Goal: Task Accomplishment & Management: Use online tool/utility

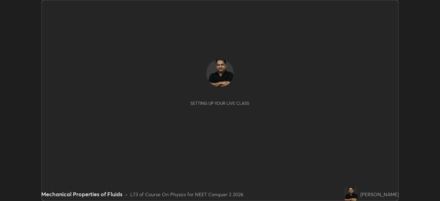
scroll to position [201, 440]
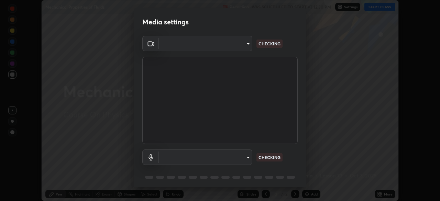
type input "718deecf834a2402e9859888758a2701a1d92989cf10273566d2a6ce3300f65d"
click at [233, 159] on body "Erase all Mechanical Properties of Fluids Recording WAS SCHEDULED TO START AT 1…" at bounding box center [220, 100] width 440 height 201
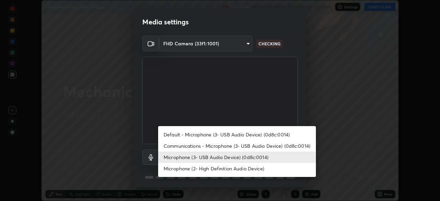
click at [232, 171] on li "Microphone (2- High Definition Audio Device)" at bounding box center [237, 168] width 158 height 11
type input "955a75b9c71e28ba85c18fcd0b934af85af289aec22a6d06617489c53a82166a"
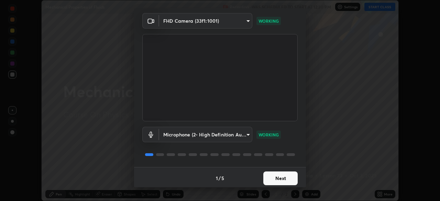
scroll to position [24, 0]
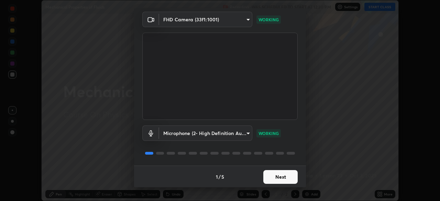
click at [284, 177] on button "Next" at bounding box center [280, 177] width 34 height 14
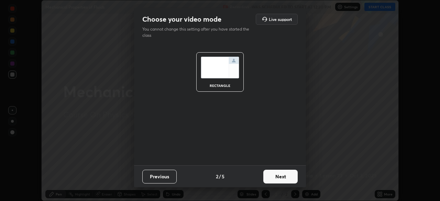
scroll to position [0, 0]
click at [284, 174] on button "Next" at bounding box center [280, 177] width 34 height 14
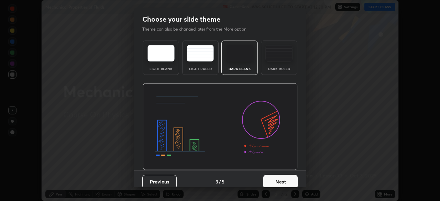
click at [283, 179] on button "Next" at bounding box center [280, 182] width 34 height 14
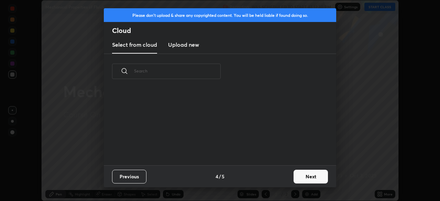
scroll to position [76, 221]
click at [192, 45] on h3 "Upload new" at bounding box center [183, 45] width 31 height 8
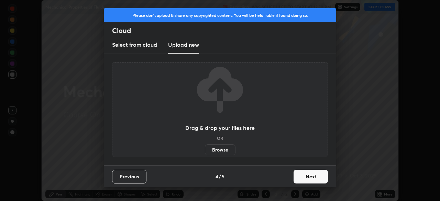
click at [223, 151] on label "Browse" at bounding box center [220, 149] width 31 height 11
click at [205, 151] on input "Browse" at bounding box center [205, 149] width 0 height 11
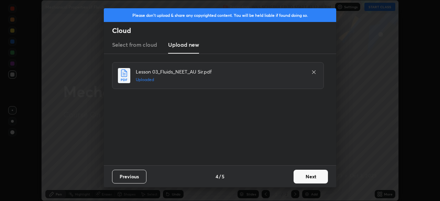
click at [307, 175] on button "Next" at bounding box center [311, 177] width 34 height 14
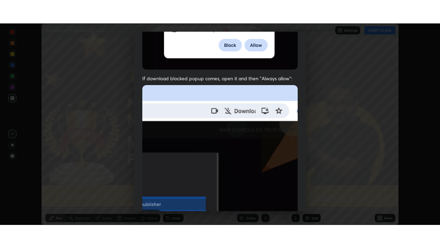
scroll to position [164, 0]
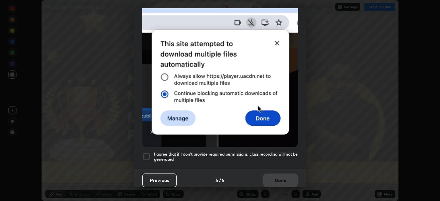
click at [146, 153] on div at bounding box center [146, 157] width 8 height 8
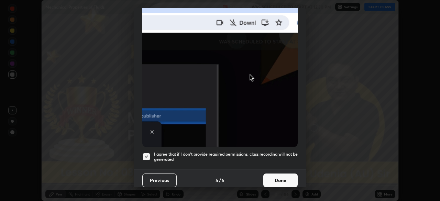
click at [276, 176] on button "Done" at bounding box center [280, 181] width 34 height 14
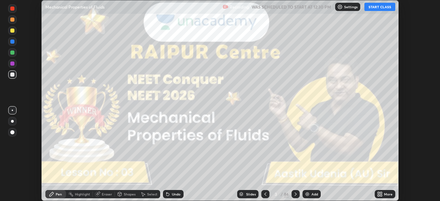
click at [380, 195] on icon at bounding box center [380, 195] width 6 height 6
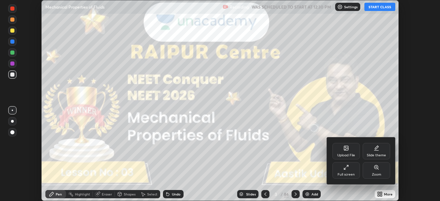
click at [347, 169] on icon at bounding box center [346, 168] width 6 height 6
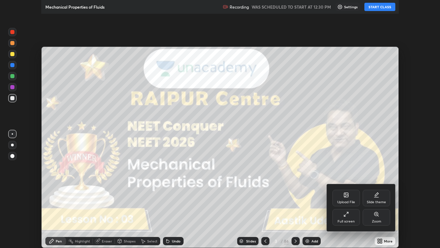
scroll to position [248, 440]
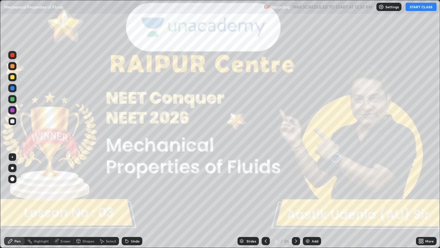
click at [418, 10] on button "START CLASS" at bounding box center [421, 7] width 31 height 8
click at [252, 201] on div "Slides" at bounding box center [252, 240] width 10 height 3
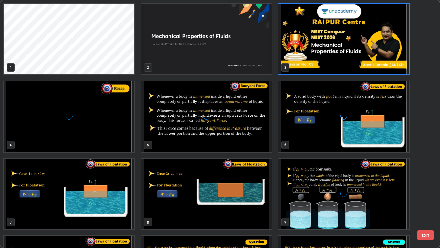
scroll to position [245, 436]
click at [429, 201] on button "EXIT" at bounding box center [425, 235] width 17 height 10
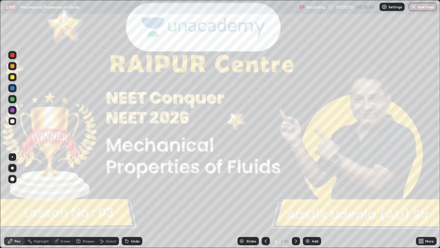
click at [12, 168] on div at bounding box center [12, 167] width 3 height 3
click at [295, 201] on div at bounding box center [296, 241] width 8 height 8
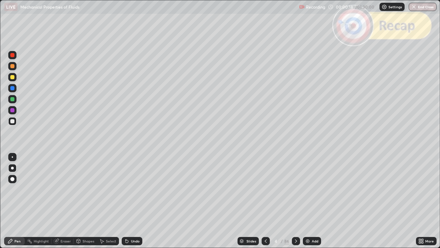
click at [296, 201] on icon at bounding box center [296, 241] width 6 height 6
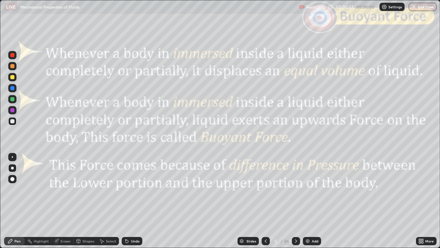
click at [295, 201] on icon at bounding box center [296, 241] width 6 height 6
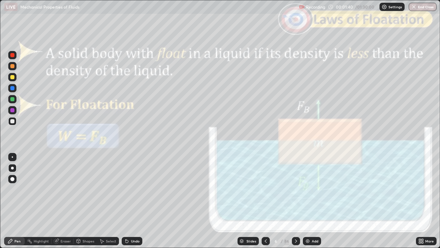
click at [296, 201] on icon at bounding box center [296, 241] width 6 height 6
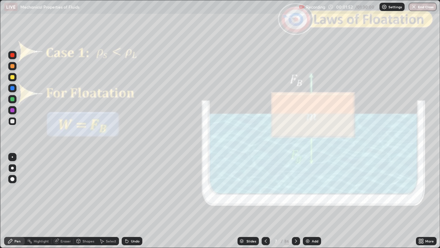
click at [15, 67] on div at bounding box center [12, 66] width 8 height 8
click at [12, 121] on div at bounding box center [12, 121] width 4 height 4
click at [13, 76] on div at bounding box center [12, 77] width 4 height 4
click at [12, 122] on div at bounding box center [12, 121] width 4 height 4
click at [11, 55] on div at bounding box center [12, 55] width 4 height 4
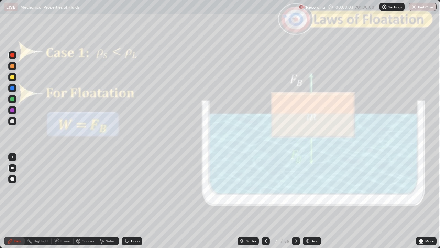
click at [82, 201] on div "Shapes" at bounding box center [85, 241] width 23 height 8
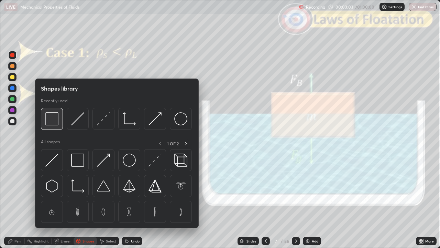
click at [53, 124] on img at bounding box center [51, 118] width 13 height 13
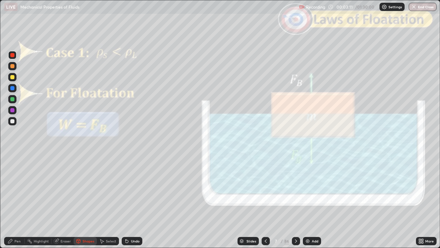
click at [11, 201] on icon at bounding box center [10, 241] width 4 height 4
click at [12, 66] on div at bounding box center [12, 66] width 4 height 4
click at [87, 201] on div "Shapes" at bounding box center [89, 240] width 12 height 3
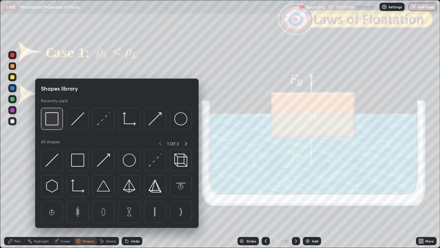
click at [54, 124] on img at bounding box center [51, 118] width 13 height 13
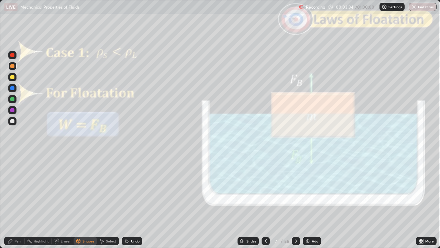
click at [11, 56] on div at bounding box center [12, 55] width 4 height 4
click at [16, 201] on div "Pen" at bounding box center [14, 241] width 21 height 8
click at [12, 77] on div at bounding box center [12, 77] width 4 height 4
click at [127, 201] on icon at bounding box center [127, 241] width 3 height 3
click at [131, 201] on div "Undo" at bounding box center [135, 240] width 9 height 3
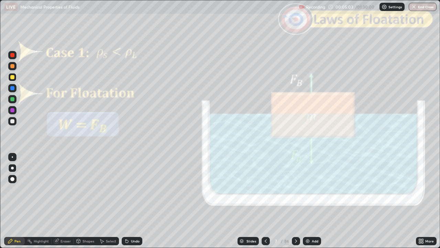
click at [295, 201] on icon at bounding box center [296, 240] width 2 height 3
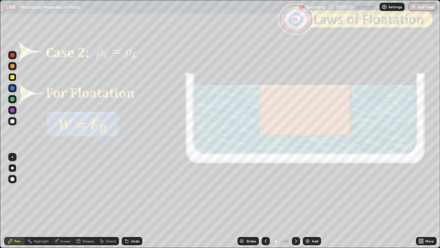
click at [12, 55] on div at bounding box center [12, 55] width 4 height 4
click at [87, 201] on div "Shapes" at bounding box center [89, 240] width 12 height 3
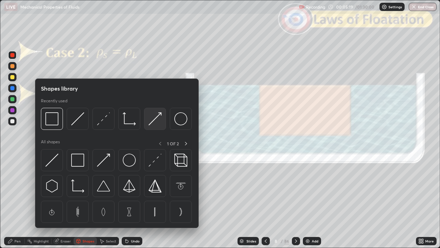
click at [153, 122] on img at bounding box center [155, 118] width 13 height 13
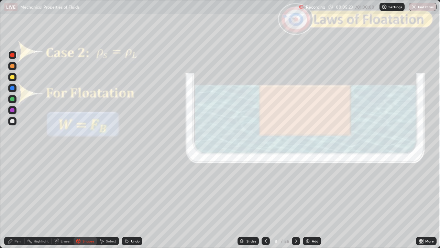
click at [16, 201] on div "Pen" at bounding box center [17, 240] width 6 height 3
click at [87, 201] on div "Shapes" at bounding box center [89, 240] width 12 height 3
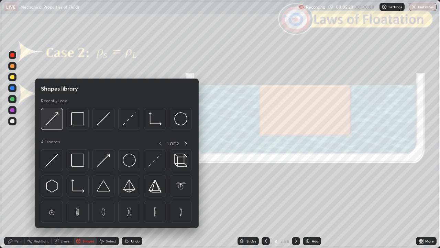
click at [52, 121] on img at bounding box center [51, 118] width 13 height 13
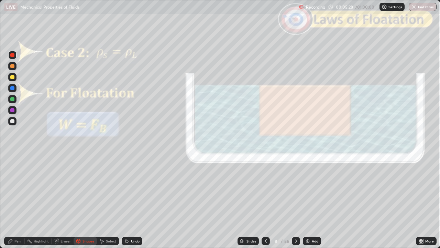
click at [12, 76] on div at bounding box center [12, 77] width 4 height 4
click at [11, 201] on div "Pen" at bounding box center [14, 241] width 21 height 8
click at [13, 122] on div at bounding box center [12, 121] width 4 height 4
click at [14, 56] on div at bounding box center [12, 55] width 4 height 4
click at [13, 78] on div at bounding box center [12, 77] width 4 height 4
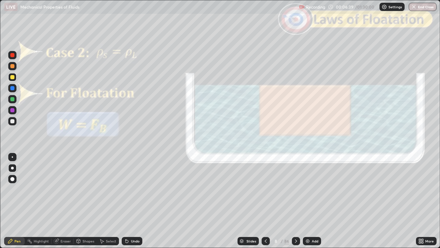
click at [87, 201] on div "Shapes" at bounding box center [89, 240] width 12 height 3
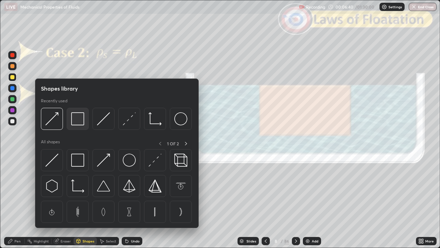
click at [78, 121] on img at bounding box center [77, 118] width 13 height 13
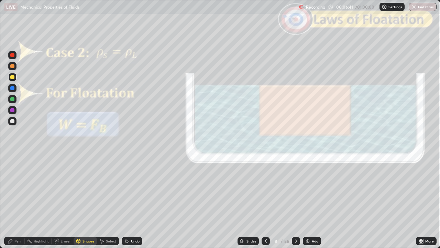
click at [12, 56] on div at bounding box center [12, 55] width 4 height 4
click at [295, 201] on icon at bounding box center [296, 241] width 6 height 6
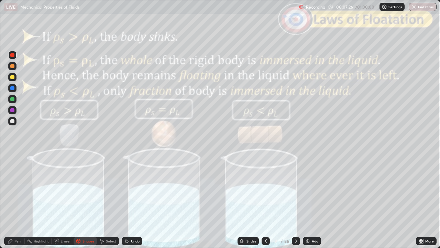
click at [254, 201] on div "Slides" at bounding box center [252, 240] width 10 height 3
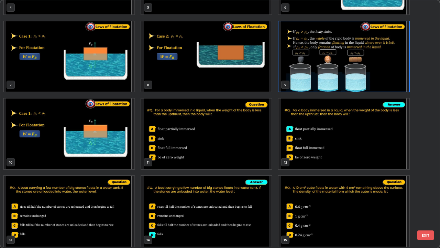
scroll to position [131, 0]
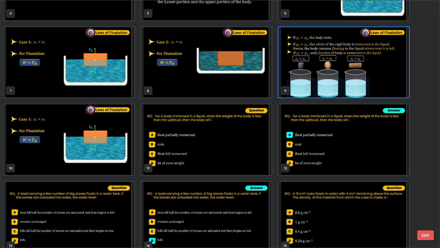
click at [121, 128] on img "grid" at bounding box center [69, 139] width 131 height 70
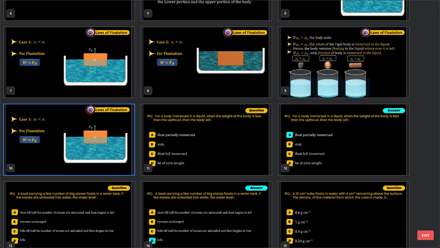
click at [428, 201] on button "EXIT" at bounding box center [425, 235] width 17 height 10
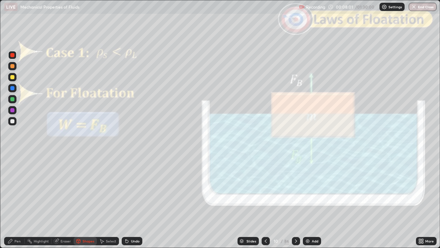
click at [11, 122] on div at bounding box center [12, 121] width 4 height 4
click at [15, 201] on div "Pen" at bounding box center [14, 241] width 21 height 8
click at [134, 201] on div "Undo" at bounding box center [135, 240] width 9 height 3
click at [295, 201] on icon at bounding box center [296, 241] width 6 height 6
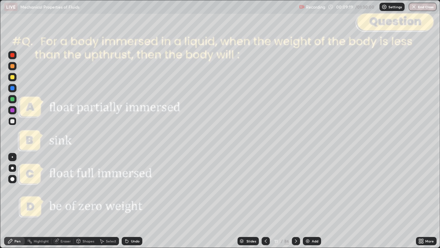
click at [296, 201] on icon at bounding box center [296, 241] width 6 height 6
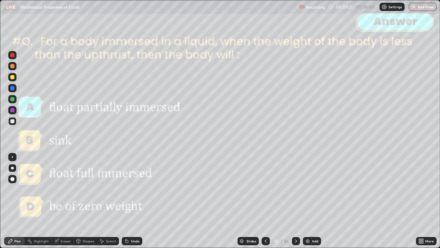
click at [295, 201] on icon at bounding box center [296, 241] width 6 height 6
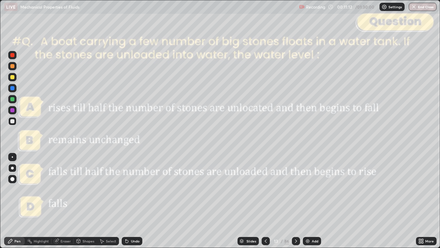
click at [14, 56] on div at bounding box center [12, 55] width 4 height 4
click at [297, 201] on icon at bounding box center [296, 241] width 6 height 6
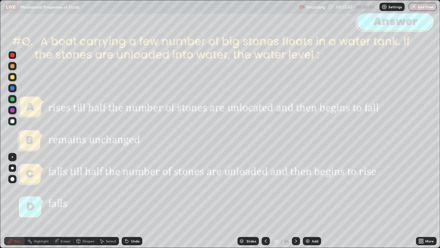
click at [295, 201] on icon at bounding box center [296, 241] width 6 height 6
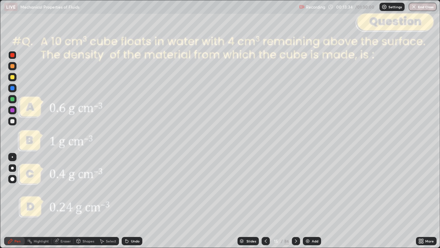
click at [12, 121] on div at bounding box center [12, 121] width 4 height 4
click at [135, 201] on div "Undo" at bounding box center [135, 240] width 9 height 3
click at [136, 201] on div "Undo" at bounding box center [132, 241] width 21 height 8
click at [135, 201] on div "Undo" at bounding box center [135, 240] width 9 height 3
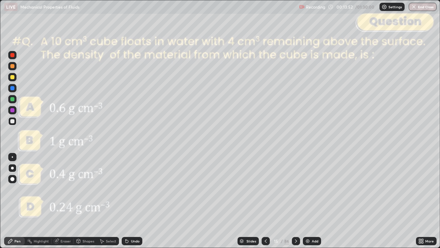
click at [136, 201] on div "Undo" at bounding box center [135, 240] width 9 height 3
click at [294, 201] on icon at bounding box center [296, 241] width 6 height 6
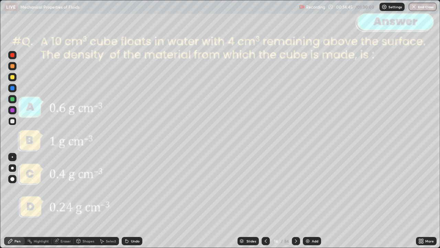
click at [296, 201] on icon at bounding box center [296, 241] width 6 height 6
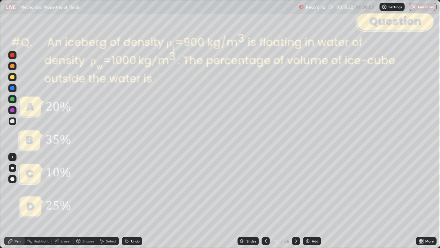
click at [131, 201] on div "Undo" at bounding box center [132, 241] width 21 height 8
click at [134, 201] on div "Undo" at bounding box center [132, 241] width 21 height 8
click at [295, 201] on icon at bounding box center [296, 241] width 6 height 6
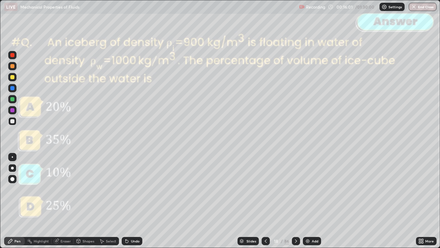
click at [296, 201] on icon at bounding box center [296, 241] width 6 height 6
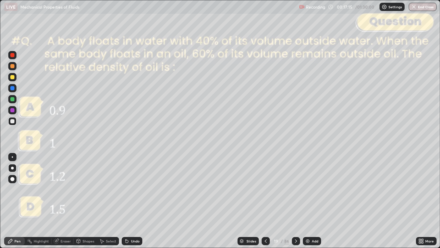
click at [13, 68] on div at bounding box center [12, 66] width 8 height 8
click at [89, 201] on div "Shapes" at bounding box center [89, 240] width 12 height 3
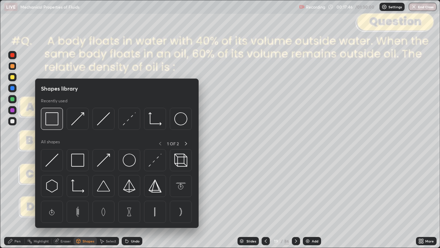
click at [51, 121] on img at bounding box center [51, 118] width 13 height 13
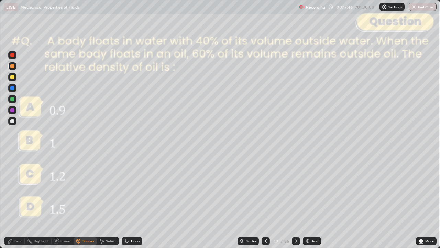
click at [12, 55] on div at bounding box center [12, 55] width 4 height 4
click at [13, 102] on div at bounding box center [12, 99] width 8 height 8
click at [133, 201] on div "Undo" at bounding box center [135, 240] width 9 height 3
click at [12, 201] on icon at bounding box center [11, 241] width 6 height 6
click at [86, 201] on div "Shapes" at bounding box center [85, 241] width 23 height 8
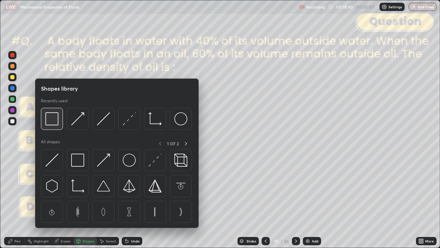
click at [55, 124] on img at bounding box center [51, 118] width 13 height 13
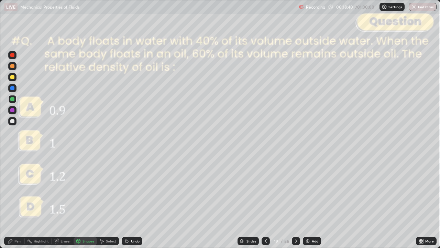
click at [13, 56] on div at bounding box center [12, 55] width 4 height 4
click at [87, 201] on div "Shapes" at bounding box center [89, 240] width 12 height 3
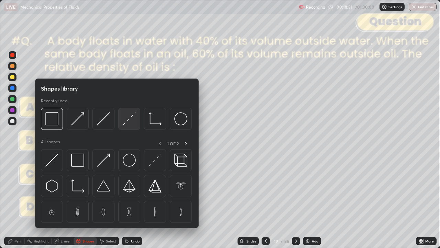
click at [133, 121] on img at bounding box center [129, 118] width 13 height 13
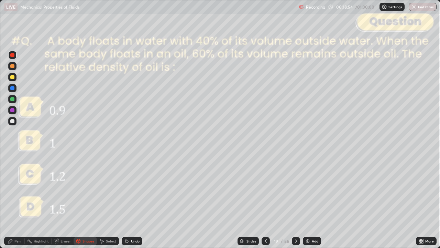
click at [17, 201] on div "Pen" at bounding box center [14, 241] width 21 height 8
click at [12, 121] on div at bounding box center [12, 121] width 4 height 4
click at [130, 201] on div "Undo" at bounding box center [132, 241] width 21 height 8
click at [295, 201] on icon at bounding box center [296, 241] width 6 height 6
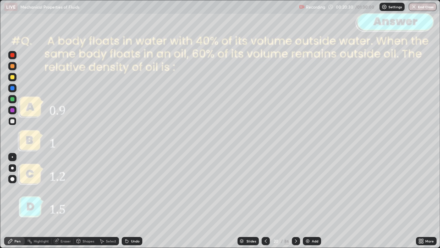
click at [296, 201] on icon at bounding box center [296, 241] width 6 height 6
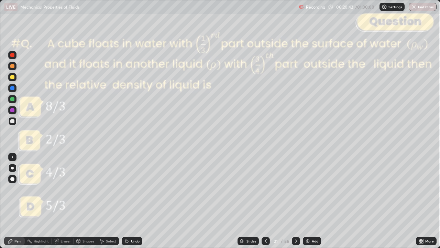
click at [11, 56] on div at bounding box center [12, 55] width 4 height 4
click at [294, 201] on icon at bounding box center [296, 241] width 6 height 6
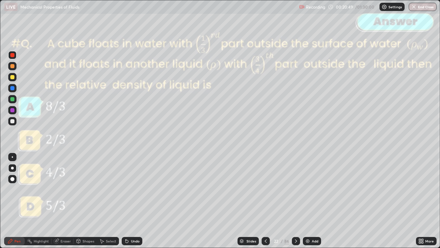
click at [296, 201] on icon at bounding box center [296, 241] width 6 height 6
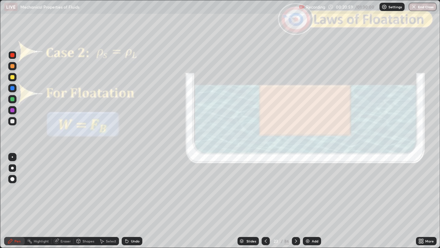
click at [295, 201] on icon at bounding box center [296, 241] width 6 height 6
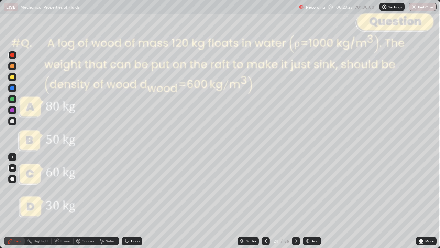
click at [84, 201] on div "Shapes" at bounding box center [85, 241] width 23 height 8
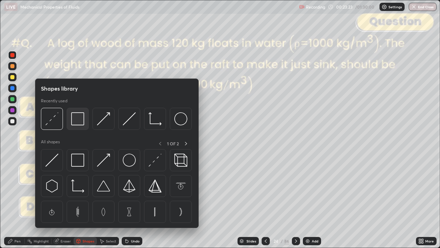
click at [79, 122] on img at bounding box center [77, 118] width 13 height 13
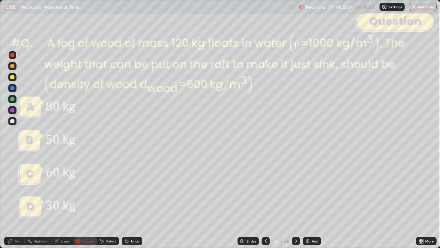
click at [12, 122] on div at bounding box center [12, 121] width 4 height 4
click at [12, 66] on div at bounding box center [12, 66] width 4 height 4
click at [86, 201] on div "Shapes" at bounding box center [85, 241] width 23 height 8
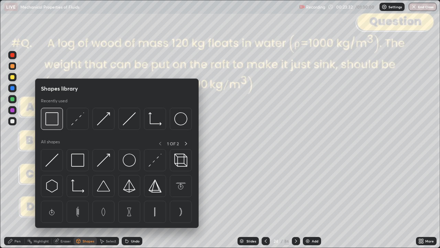
click at [54, 122] on img at bounding box center [51, 118] width 13 height 13
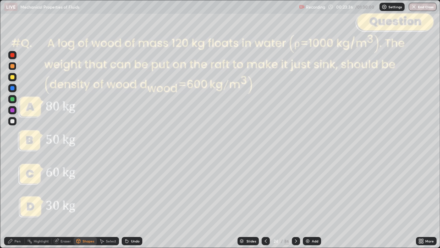
click at [17, 201] on div "Pen" at bounding box center [17, 240] width 6 height 3
click at [13, 89] on div at bounding box center [12, 88] width 4 height 4
click at [84, 201] on div "Shapes" at bounding box center [89, 240] width 12 height 3
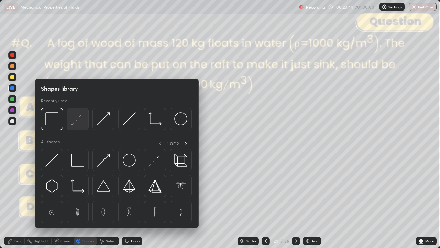
click at [78, 122] on img at bounding box center [77, 118] width 13 height 13
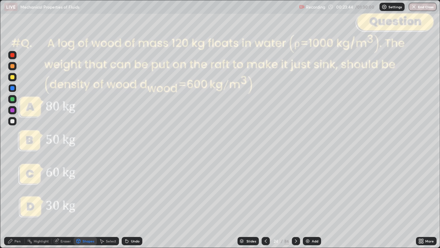
click at [87, 201] on div "Shapes" at bounding box center [85, 241] width 23 height 8
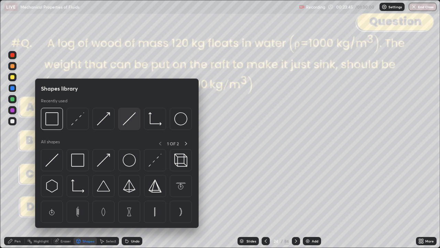
click at [130, 123] on img at bounding box center [129, 118] width 13 height 13
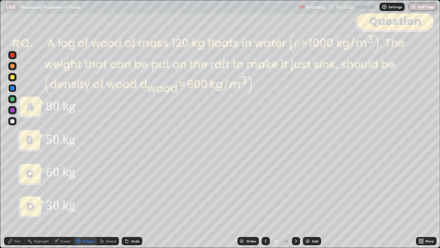
click at [17, 201] on div "Pen" at bounding box center [17, 240] width 6 height 3
click at [11, 122] on div at bounding box center [12, 121] width 4 height 4
click at [12, 78] on div at bounding box center [12, 77] width 4 height 4
click at [179, 201] on div "Slides 24 / 86 Add" at bounding box center [279, 241] width 274 height 14
click at [135, 201] on div "Undo" at bounding box center [132, 241] width 21 height 8
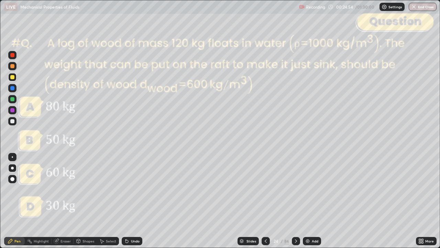
click at [15, 57] on div at bounding box center [12, 55] width 8 height 8
click at [13, 78] on div at bounding box center [12, 77] width 4 height 4
click at [296, 201] on icon at bounding box center [296, 241] width 6 height 6
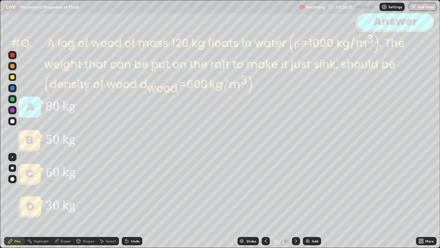
click at [299, 201] on div at bounding box center [296, 241] width 8 height 14
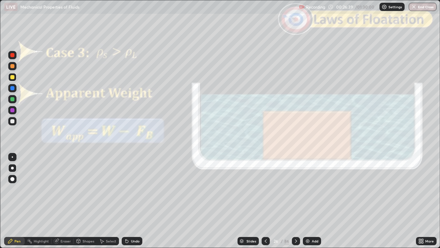
click at [12, 57] on div at bounding box center [12, 55] width 4 height 4
click at [137, 201] on div "Undo" at bounding box center [135, 240] width 9 height 3
click at [86, 201] on div "Shapes" at bounding box center [89, 240] width 12 height 3
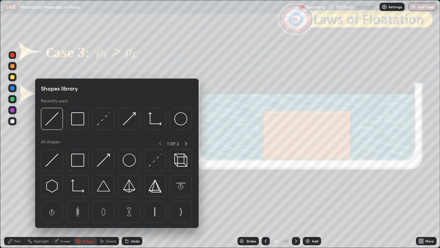
click at [80, 122] on img at bounding box center [77, 118] width 13 height 13
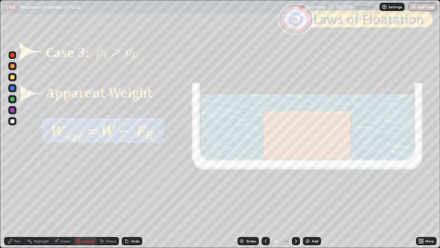
click at [13, 122] on div at bounding box center [12, 121] width 4 height 4
click at [136, 201] on div "Undo" at bounding box center [132, 241] width 21 height 8
click at [17, 201] on div "Pen" at bounding box center [17, 240] width 6 height 3
click at [13, 100] on div at bounding box center [12, 99] width 4 height 4
click at [0, 92] on div "Setting up your live class" at bounding box center [220, 124] width 440 height 248
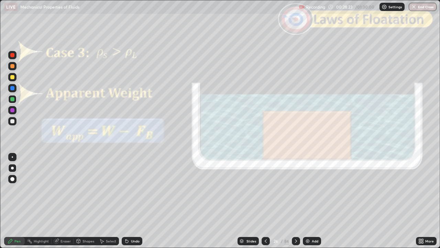
click at [14, 80] on div at bounding box center [12, 77] width 8 height 8
click at [83, 201] on div "Shapes" at bounding box center [89, 240] width 12 height 3
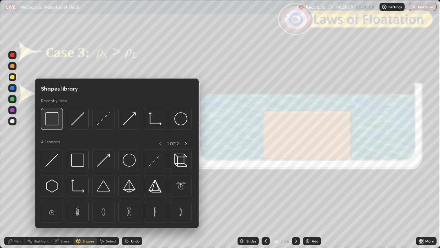
click at [53, 120] on img at bounding box center [51, 118] width 13 height 13
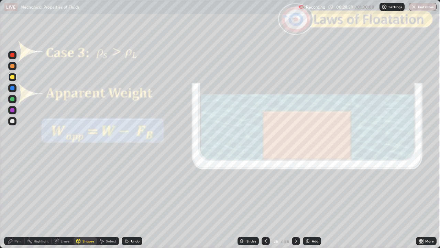
click at [13, 56] on div at bounding box center [12, 55] width 4 height 4
click at [16, 201] on div "Pen" at bounding box center [17, 240] width 6 height 3
click at [13, 98] on div at bounding box center [12, 99] width 4 height 4
click at [12, 78] on div at bounding box center [12, 77] width 4 height 4
click at [13, 67] on div at bounding box center [12, 66] width 4 height 4
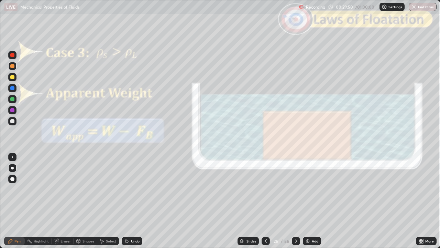
click at [296, 201] on icon at bounding box center [296, 240] width 2 height 3
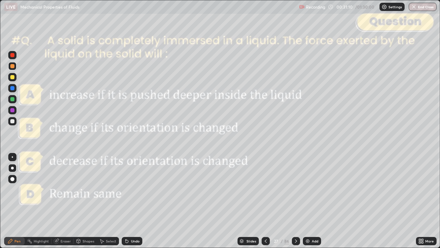
click at [296, 201] on icon at bounding box center [296, 240] width 2 height 3
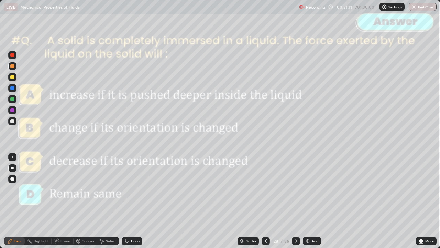
click at [295, 201] on icon at bounding box center [296, 241] width 6 height 6
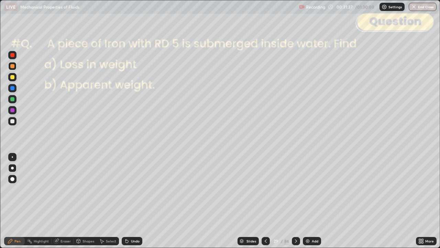
click at [12, 121] on div at bounding box center [12, 121] width 4 height 4
click at [247, 201] on div "Slides" at bounding box center [252, 240] width 10 height 3
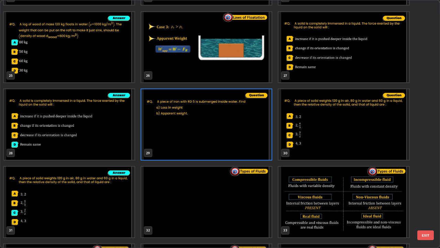
scroll to position [612, 0]
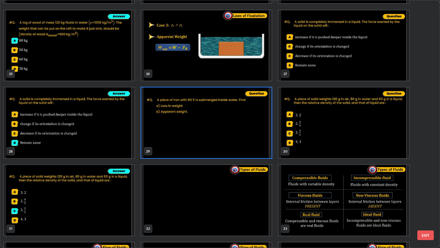
click at [424, 201] on button "EXIT" at bounding box center [425, 235] width 17 height 10
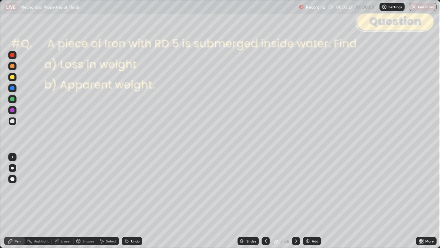
click at [86, 201] on div "Shapes" at bounding box center [89, 240] width 12 height 3
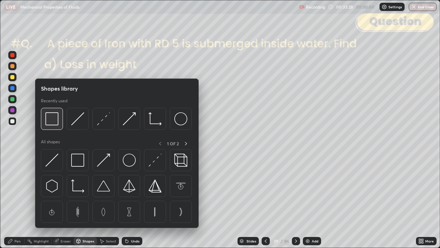
click at [53, 125] on div at bounding box center [52, 119] width 22 height 22
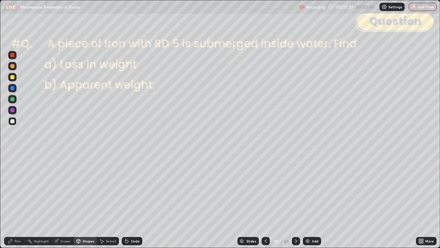
click at [12, 58] on div at bounding box center [12, 55] width 8 height 8
click at [78, 201] on icon at bounding box center [79, 240] width 4 height 1
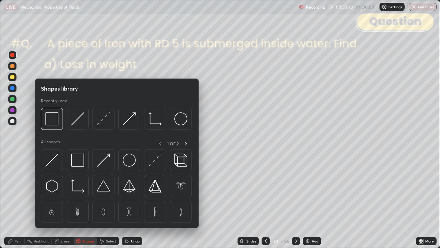
click at [104, 128] on div at bounding box center [103, 119] width 22 height 22
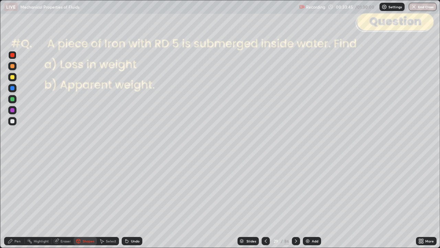
click at [14, 201] on div "Pen" at bounding box center [14, 241] width 21 height 8
click at [12, 78] on div at bounding box center [12, 77] width 4 height 4
click at [129, 201] on div "Undo" at bounding box center [132, 241] width 21 height 8
click at [85, 201] on div "Shapes" at bounding box center [89, 240] width 12 height 3
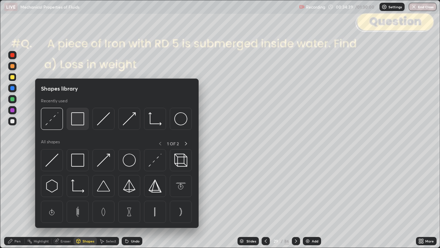
click at [74, 120] on img at bounding box center [77, 118] width 13 height 13
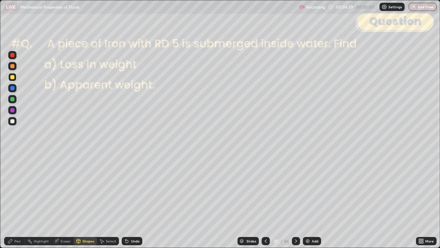
click at [12, 55] on div at bounding box center [12, 55] width 4 height 4
click at [295, 201] on icon at bounding box center [296, 241] width 6 height 6
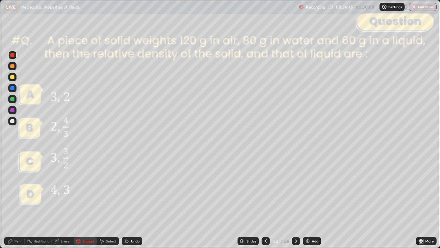
click at [16, 201] on div "Pen" at bounding box center [17, 240] width 6 height 3
click at [12, 122] on div at bounding box center [12, 121] width 4 height 4
click at [14, 79] on div at bounding box center [12, 77] width 4 height 4
click at [12, 121] on div at bounding box center [12, 121] width 4 height 4
click at [12, 77] on div at bounding box center [12, 77] width 4 height 4
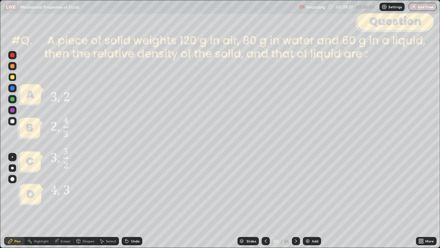
click at [78, 201] on icon at bounding box center [78, 241] width 0 height 2
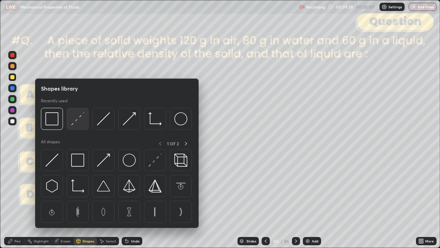
click at [79, 122] on img at bounding box center [77, 118] width 13 height 13
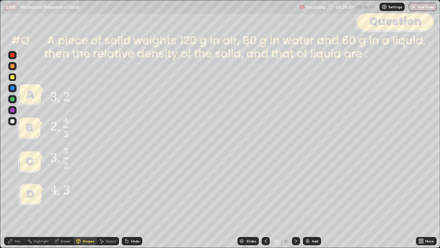
click at [14, 67] on div at bounding box center [12, 66] width 4 height 4
click at [13, 201] on div "Pen" at bounding box center [14, 241] width 21 height 8
click at [129, 201] on icon at bounding box center [127, 241] width 6 height 6
click at [12, 111] on div at bounding box center [12, 110] width 4 height 4
click at [295, 201] on icon at bounding box center [296, 241] width 6 height 6
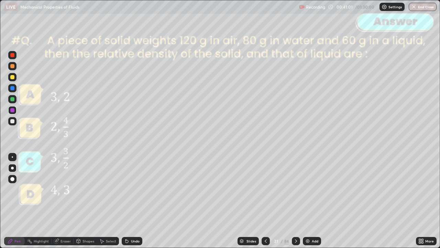
click at [295, 201] on icon at bounding box center [296, 241] width 6 height 6
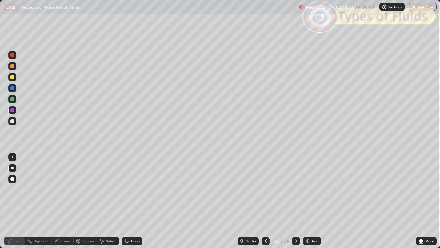
click at [295, 201] on icon at bounding box center [296, 241] width 6 height 6
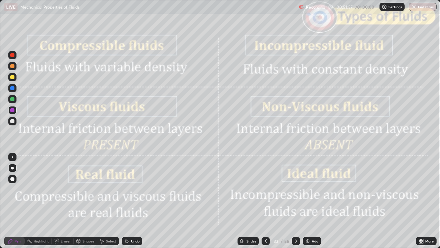
click at [295, 201] on icon at bounding box center [296, 240] width 2 height 3
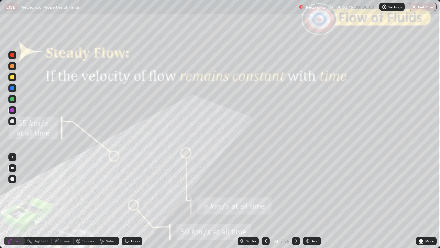
click at [83, 201] on div "Shapes" at bounding box center [89, 240] width 12 height 3
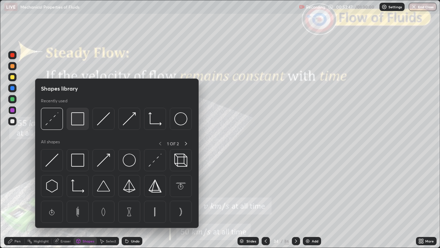
click at [76, 126] on div at bounding box center [78, 119] width 22 height 22
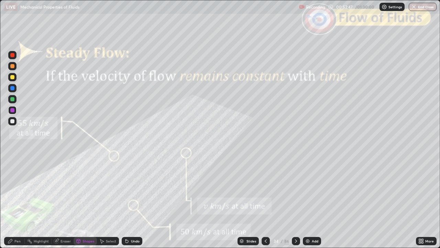
click at [12, 57] on div at bounding box center [12, 55] width 8 height 8
click at [295, 201] on icon at bounding box center [296, 240] width 2 height 3
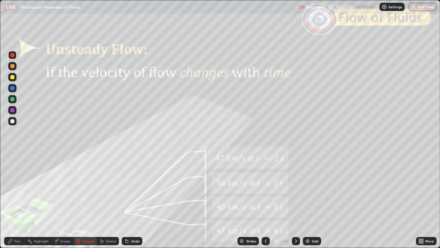
click at [10, 201] on icon at bounding box center [11, 241] width 6 height 6
click at [296, 201] on icon at bounding box center [296, 241] width 6 height 6
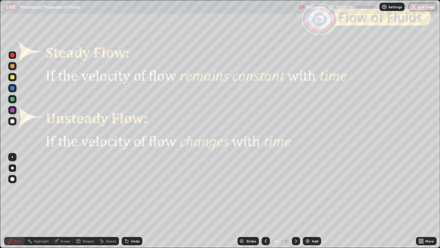
click at [297, 201] on icon at bounding box center [296, 241] width 6 height 6
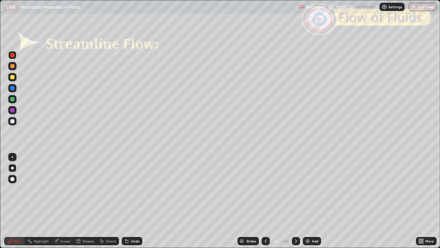
click at [295, 201] on icon at bounding box center [296, 241] width 6 height 6
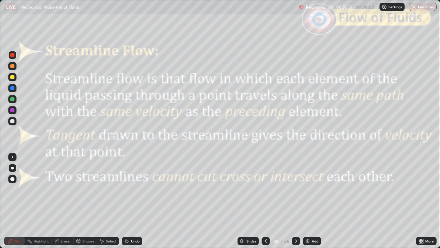
click at [296, 201] on icon at bounding box center [296, 240] width 2 height 3
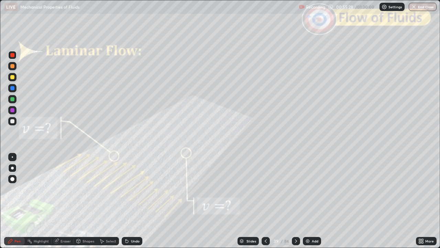
click at [296, 201] on icon at bounding box center [296, 241] width 6 height 6
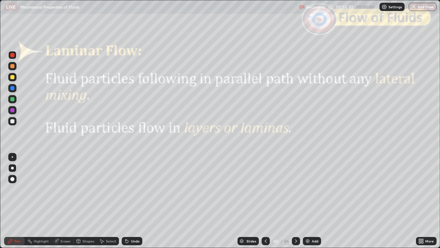
click at [295, 201] on icon at bounding box center [296, 241] width 6 height 6
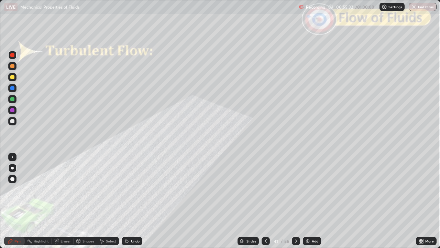
click at [295, 201] on icon at bounding box center [296, 241] width 6 height 6
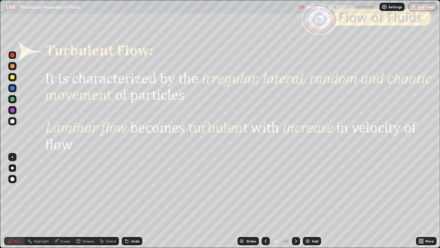
click at [293, 201] on icon at bounding box center [296, 241] width 6 height 6
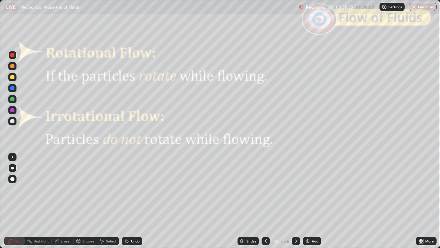
click at [254, 201] on div "Slides" at bounding box center [252, 240] width 10 height 3
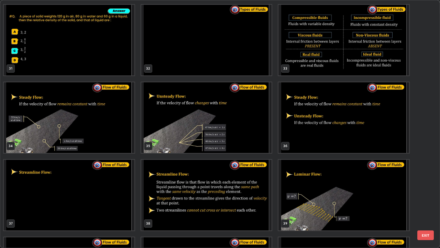
scroll to position [799, 0]
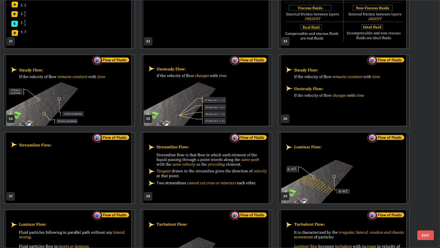
click at [114, 170] on img "grid" at bounding box center [69, 167] width 131 height 70
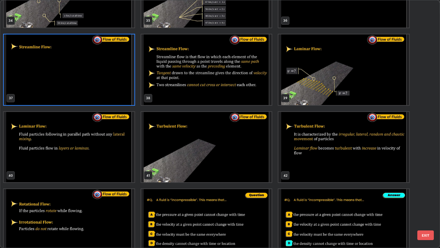
scroll to position [907, 0]
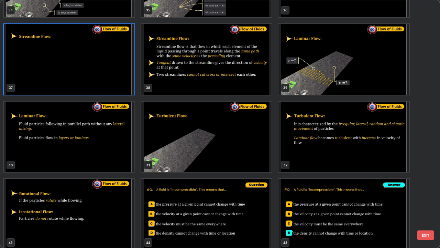
click at [425, 201] on button "EXIT" at bounding box center [425, 235] width 17 height 10
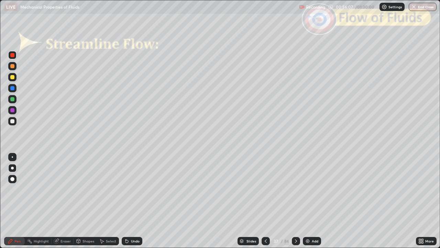
click at [12, 121] on div at bounding box center [12, 121] width 4 height 4
click at [13, 100] on div at bounding box center [12, 99] width 4 height 4
click at [11, 66] on div at bounding box center [12, 66] width 4 height 4
click at [296, 201] on icon at bounding box center [296, 241] width 6 height 6
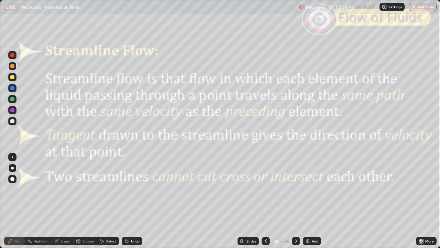
click at [265, 201] on icon at bounding box center [266, 241] width 6 height 6
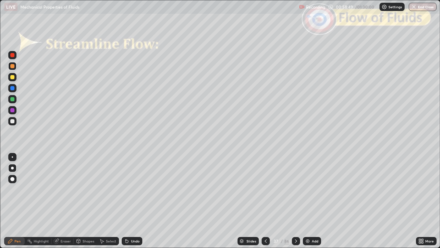
click at [292, 201] on div at bounding box center [296, 241] width 8 height 8
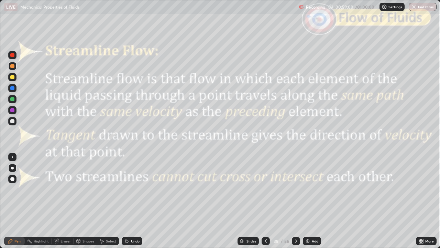
click at [254, 201] on div "Slides" at bounding box center [252, 240] width 10 height 3
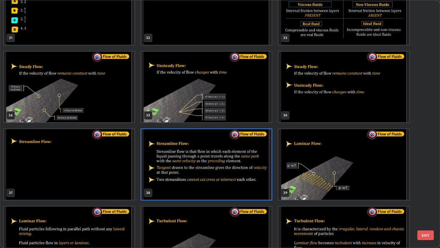
scroll to position [816, 0]
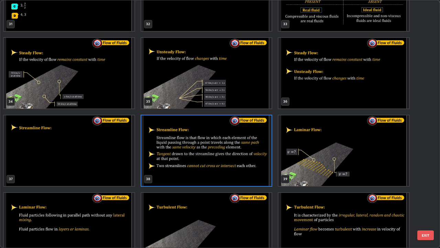
click at [423, 201] on button "EXIT" at bounding box center [425, 235] width 17 height 10
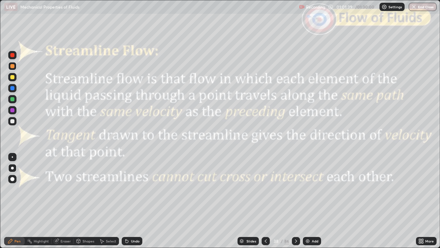
click at [293, 201] on icon at bounding box center [296, 241] width 6 height 6
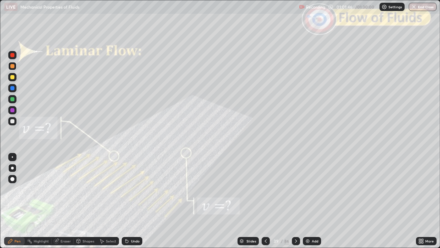
click at [294, 201] on icon at bounding box center [296, 241] width 6 height 6
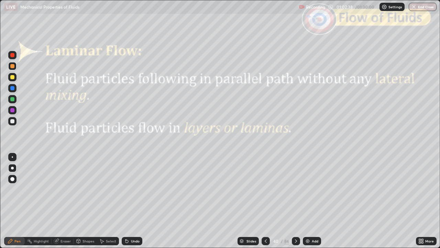
click at [250, 201] on div "Slides" at bounding box center [252, 240] width 10 height 3
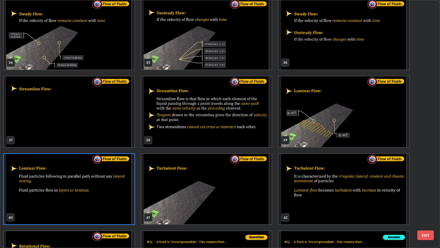
scroll to position [863, 0]
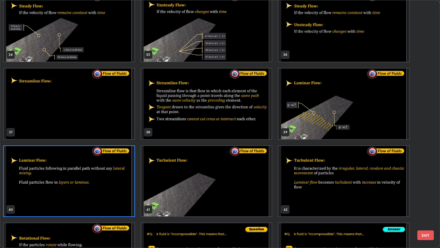
click at [426, 201] on button "EXIT" at bounding box center [425, 235] width 17 height 10
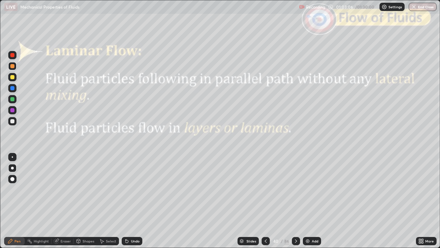
click at [296, 201] on icon at bounding box center [296, 240] width 2 height 3
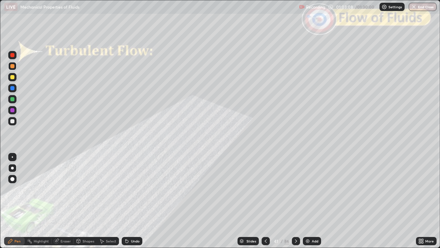
click at [295, 201] on icon at bounding box center [296, 241] width 6 height 6
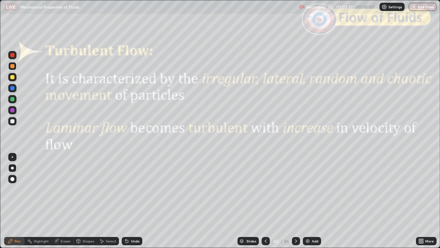
click at [245, 201] on div "Slides" at bounding box center [248, 241] width 21 height 8
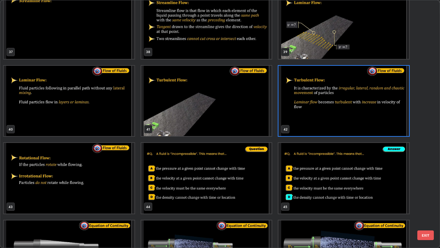
scroll to position [919, 0]
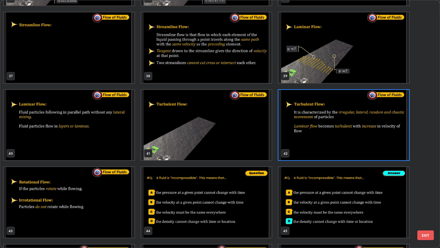
click at [422, 201] on button "EXIT" at bounding box center [425, 235] width 17 height 10
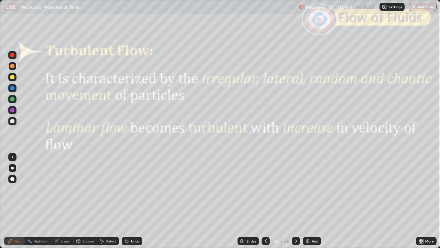
click at [295, 201] on icon at bounding box center [296, 241] width 6 height 6
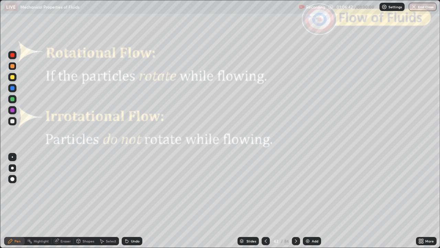
click at [295, 201] on icon at bounding box center [296, 241] width 6 height 6
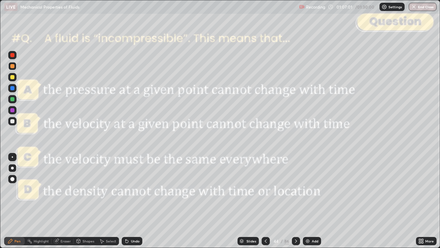
click at [299, 201] on div at bounding box center [296, 241] width 8 height 8
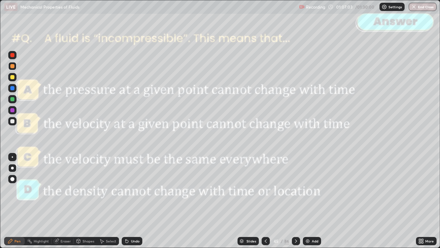
click at [295, 201] on icon at bounding box center [296, 241] width 6 height 6
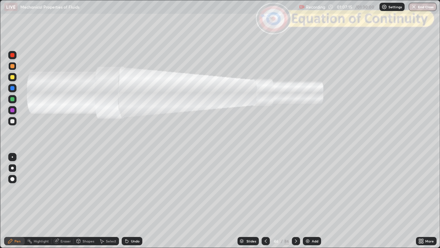
click at [249, 201] on div "Slides" at bounding box center [252, 240] width 10 height 3
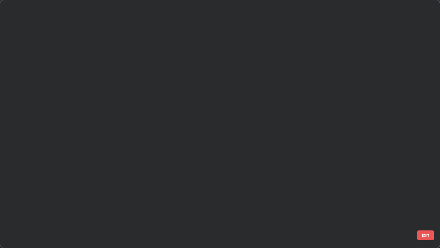
scroll to position [245, 436]
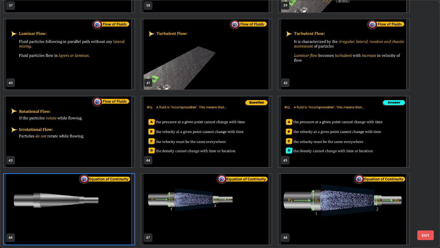
click at [428, 201] on button "EXIT" at bounding box center [425, 235] width 17 height 10
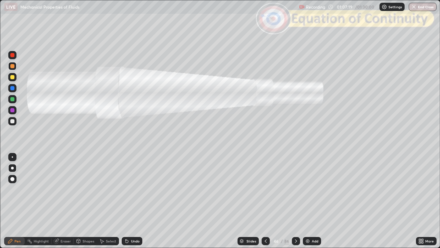
click at [294, 201] on icon at bounding box center [296, 241] width 6 height 6
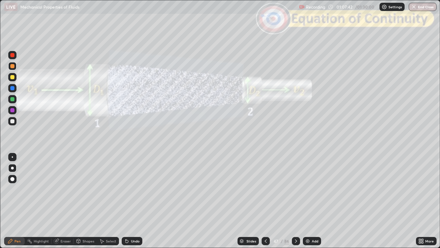
click at [13, 124] on div at bounding box center [12, 121] width 8 height 8
click at [133, 201] on div "Undo" at bounding box center [132, 241] width 21 height 8
click at [12, 80] on div at bounding box center [12, 77] width 8 height 8
click at [129, 201] on div "Undo" at bounding box center [132, 241] width 21 height 8
click at [85, 201] on div "Shapes" at bounding box center [89, 240] width 12 height 3
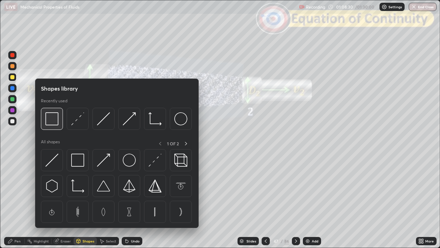
click at [56, 122] on img at bounding box center [51, 118] width 13 height 13
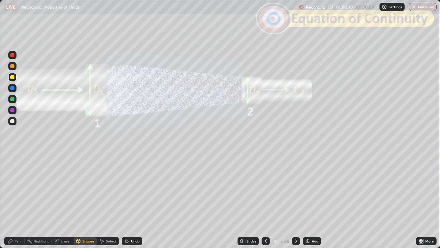
click at [13, 55] on div at bounding box center [12, 55] width 4 height 4
click at [84, 201] on div "Shapes" at bounding box center [89, 240] width 12 height 3
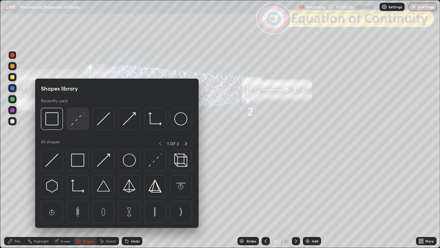
click at [80, 120] on img at bounding box center [77, 118] width 13 height 13
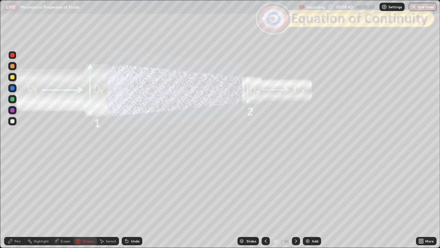
click at [14, 201] on div "Pen" at bounding box center [14, 241] width 21 height 8
click at [12, 121] on div at bounding box center [12, 121] width 4 height 4
click at [12, 66] on div at bounding box center [12, 66] width 4 height 4
click at [12, 56] on div at bounding box center [12, 55] width 4 height 4
click at [14, 78] on div at bounding box center [12, 77] width 4 height 4
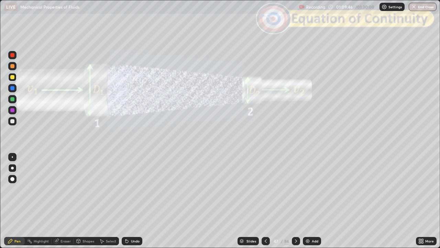
click at [12, 57] on div at bounding box center [12, 55] width 8 height 8
click at [85, 201] on div "Shapes" at bounding box center [85, 241] width 23 height 8
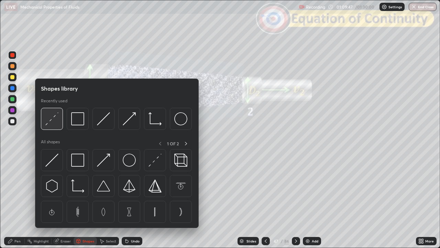
click at [49, 118] on img at bounding box center [51, 118] width 13 height 13
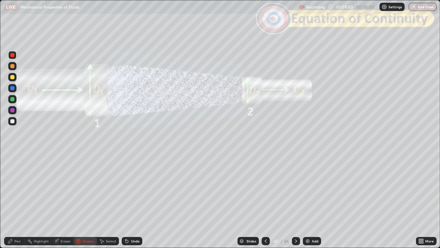
click at [14, 201] on div "Pen" at bounding box center [17, 240] width 6 height 3
click at [14, 78] on div at bounding box center [12, 77] width 4 height 4
click at [14, 121] on div at bounding box center [12, 121] width 4 height 4
click at [133, 201] on div "Undo" at bounding box center [135, 240] width 9 height 3
click at [12, 101] on div at bounding box center [12, 99] width 8 height 8
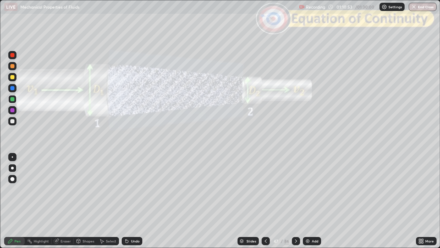
click at [14, 78] on div at bounding box center [12, 77] width 4 height 4
click at [297, 201] on icon at bounding box center [296, 241] width 6 height 6
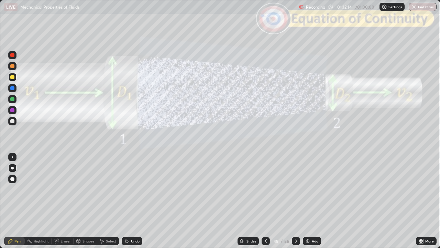
click at [294, 201] on icon at bounding box center [296, 241] width 6 height 6
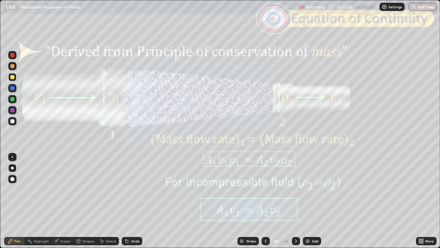
click at [295, 201] on icon at bounding box center [296, 241] width 6 height 6
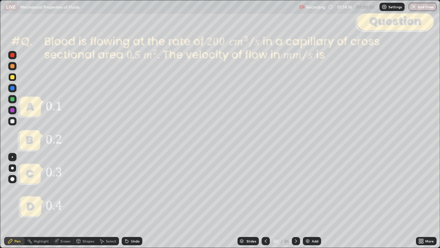
click at [295, 201] on icon at bounding box center [296, 241] width 6 height 6
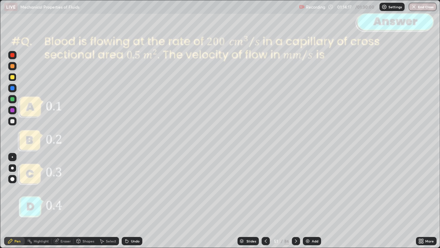
click at [295, 201] on icon at bounding box center [296, 241] width 6 height 6
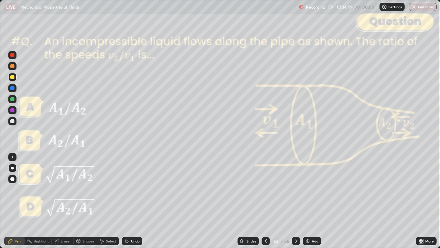
click at [295, 201] on icon at bounding box center [296, 241] width 6 height 6
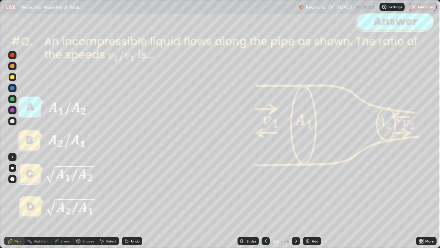
click at [295, 201] on icon at bounding box center [296, 241] width 6 height 6
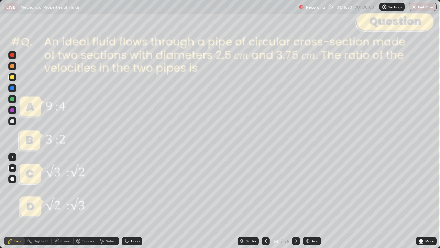
click at [133, 201] on div "Undo" at bounding box center [135, 240] width 9 height 3
click at [126, 201] on icon at bounding box center [126, 239] width 1 height 1
click at [295, 201] on icon at bounding box center [296, 241] width 6 height 6
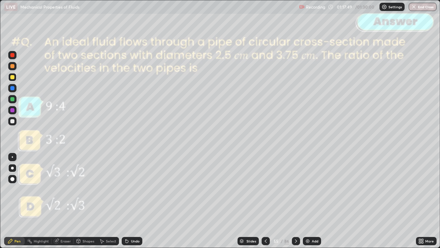
click at [295, 201] on icon at bounding box center [296, 241] width 6 height 6
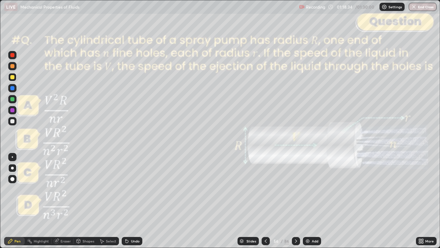
click at [247, 201] on div "Slides" at bounding box center [252, 240] width 10 height 3
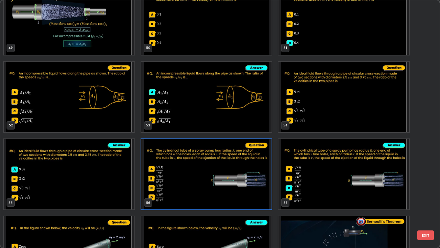
scroll to position [1243, 0]
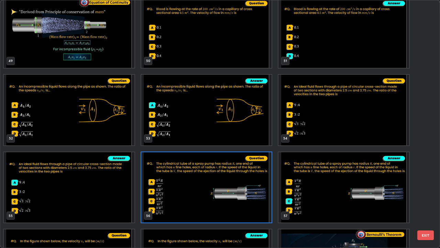
click at [420, 201] on button "EXIT" at bounding box center [425, 235] width 17 height 10
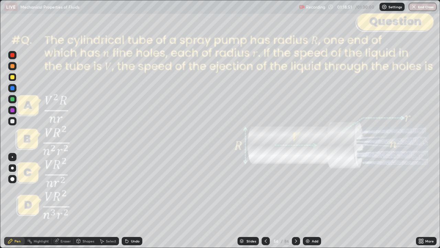
click at [245, 201] on div "Slides" at bounding box center [248, 241] width 21 height 8
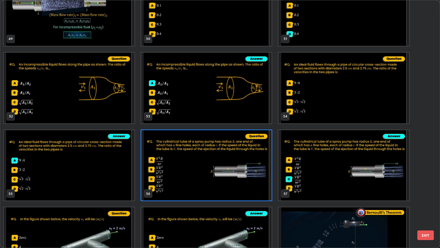
scroll to position [1267, 0]
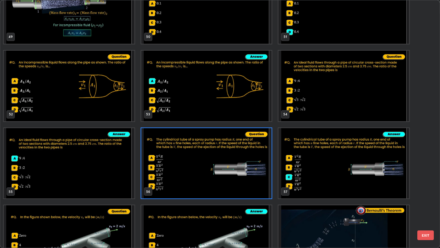
click at [422, 201] on div "49 50 51 52 53 54 55 56 57 58 59 60 61 62 63" at bounding box center [214, 123] width 428 height 247
click at [422, 201] on button "EXIT" at bounding box center [425, 235] width 17 height 10
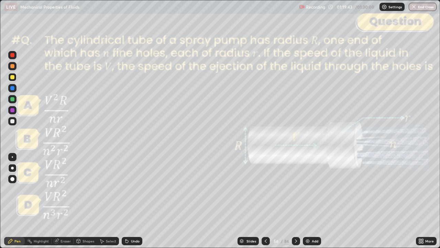
click at [0, 115] on div "Setting up your live class" at bounding box center [220, 124] width 440 height 248
click at [0, 101] on div "Setting up your live class" at bounding box center [220, 124] width 440 height 248
click at [296, 201] on div at bounding box center [296, 241] width 8 height 8
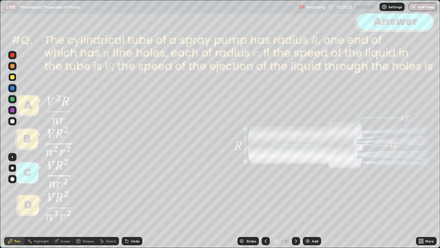
click at [295, 201] on icon at bounding box center [296, 240] width 2 height 3
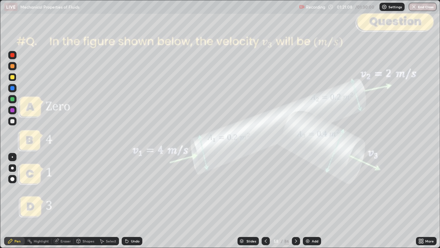
click at [254, 201] on div "Slides" at bounding box center [252, 240] width 10 height 3
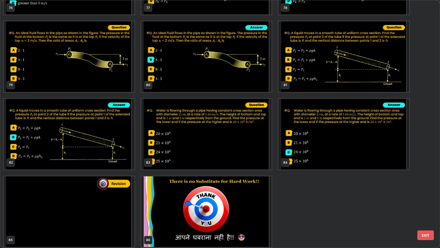
scroll to position [1994, 0]
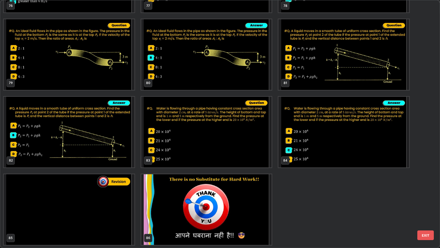
click at [172, 201] on img "grid" at bounding box center [206, 209] width 131 height 70
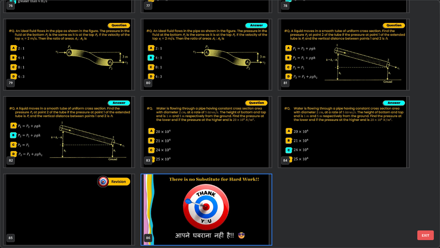
click at [424, 201] on button "EXIT" at bounding box center [425, 235] width 17 height 10
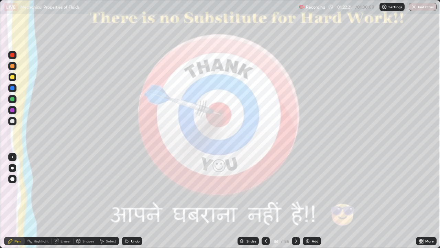
click at [416, 8] on img "button" at bounding box center [414, 7] width 6 height 6
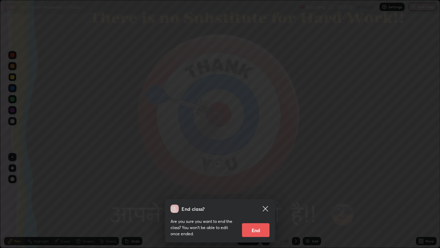
click at [256, 201] on button "End" at bounding box center [256, 230] width 28 height 14
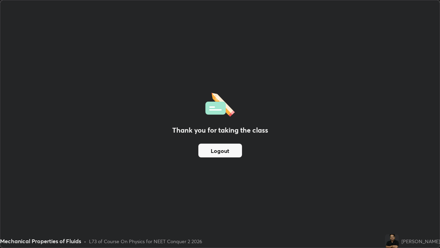
click at [223, 152] on button "Logout" at bounding box center [220, 150] width 44 height 14
